Goal: Task Accomplishment & Management: Manage account settings

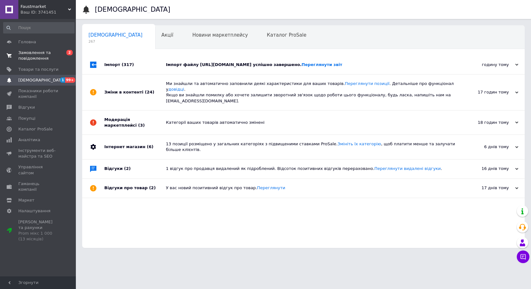
click at [25, 51] on link "Замовлення та повідомлення 0 2" at bounding box center [39, 55] width 78 height 16
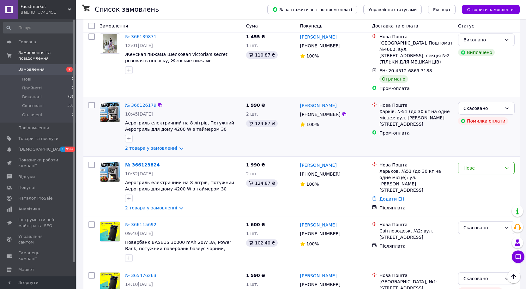
scroll to position [158, 0]
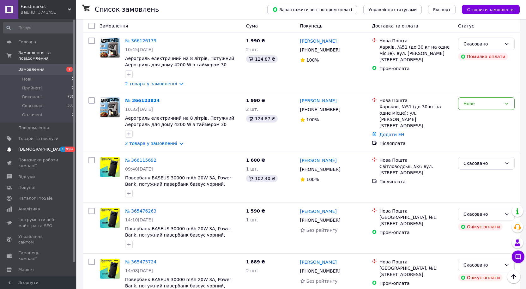
click at [37, 147] on span "[DEMOGRAPHIC_DATA]" at bounding box center [41, 150] width 47 height 6
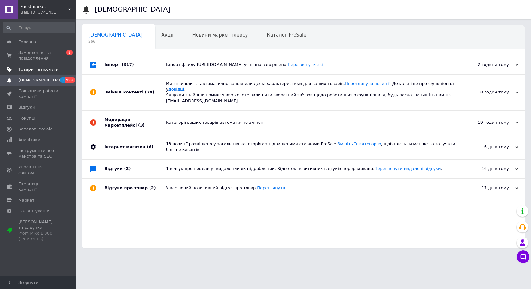
click at [35, 65] on link "Товари та послуги" at bounding box center [39, 69] width 78 height 11
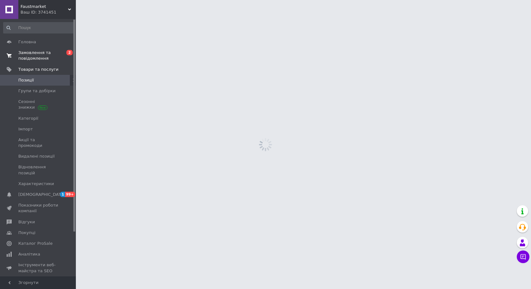
click at [36, 58] on span "Замовлення та повідомлення" at bounding box center [38, 55] width 40 height 11
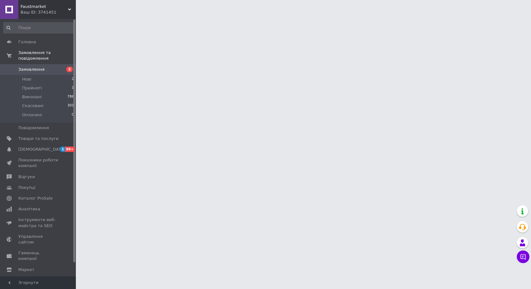
click at [145, 16] on html "Faustmarket Ваш ID: 3741451 Сайт Faustmarket Кабінет покупця Перевірити стан си…" at bounding box center [265, 8] width 531 height 16
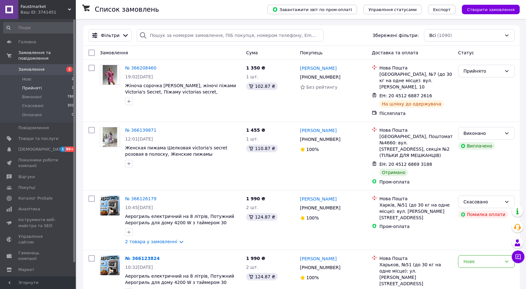
click at [36, 84] on li "Прийняті 1" at bounding box center [39, 88] width 78 height 9
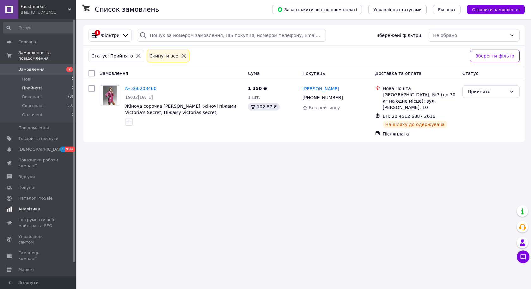
click at [32, 206] on span "Аналітика" at bounding box center [29, 209] width 22 height 6
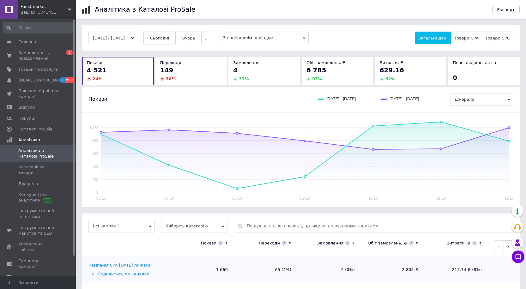
click at [160, 34] on button "Сьогодні" at bounding box center [159, 38] width 33 height 13
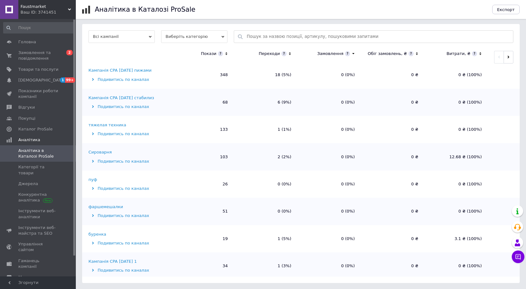
scroll to position [63, 0]
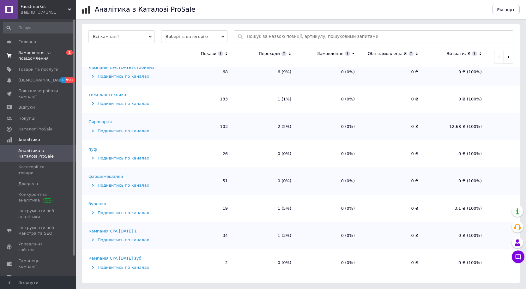
click at [39, 52] on span "Замовлення та повідомлення" at bounding box center [38, 55] width 40 height 11
